Goal: Check status

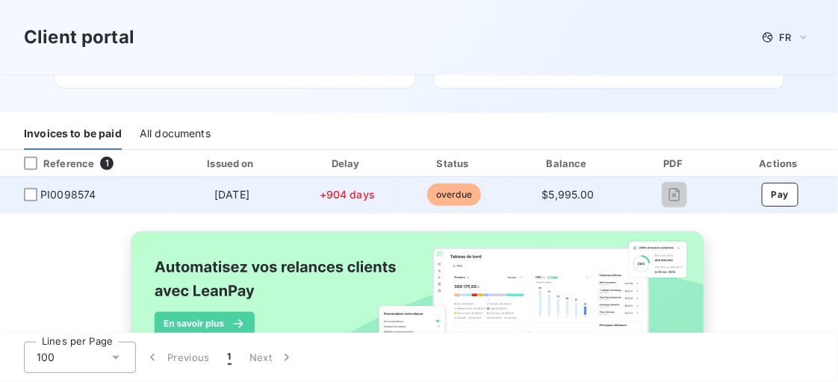
scroll to position [199, 0]
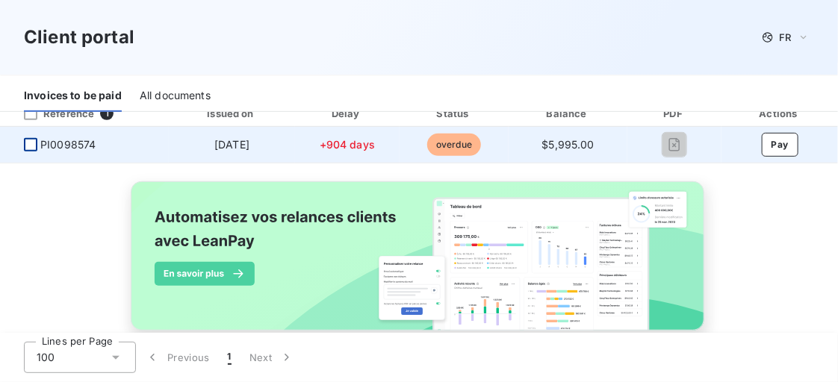
click at [31, 143] on div at bounding box center [30, 144] width 13 height 13
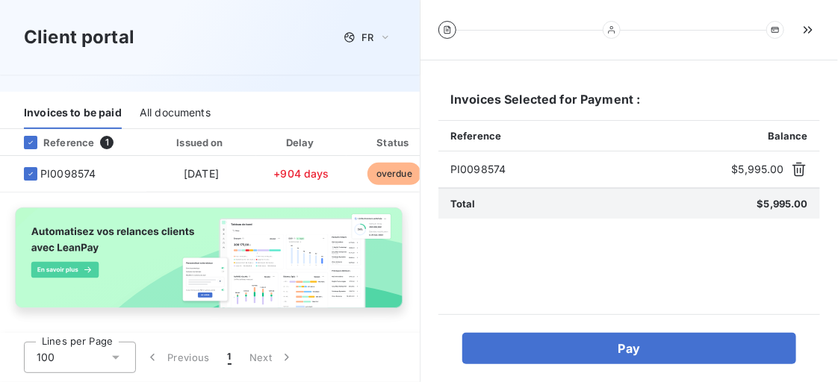
click at [208, 64] on div "Client portal FR" at bounding box center [210, 37] width 420 height 75
click at [178, 105] on div "All documents" at bounding box center [175, 113] width 71 height 31
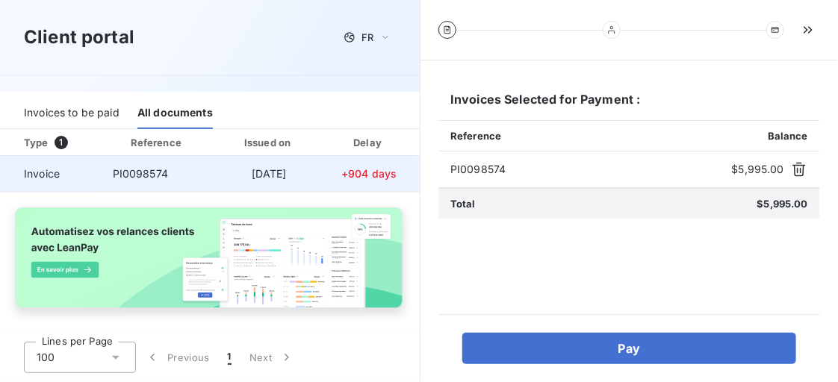
click at [135, 176] on span "PI0098574" at bounding box center [140, 173] width 55 height 13
click at [138, 173] on span "PI0098574" at bounding box center [140, 173] width 55 height 13
